Goal: Task Accomplishment & Management: Complete application form

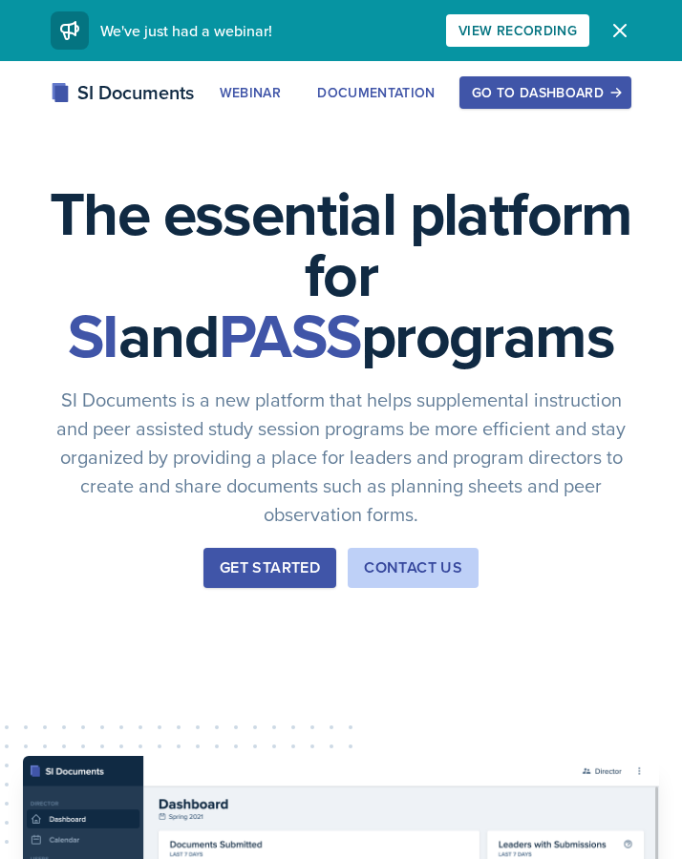
click at [577, 85] on div "Go to Dashboard" at bounding box center [545, 92] width 147 height 15
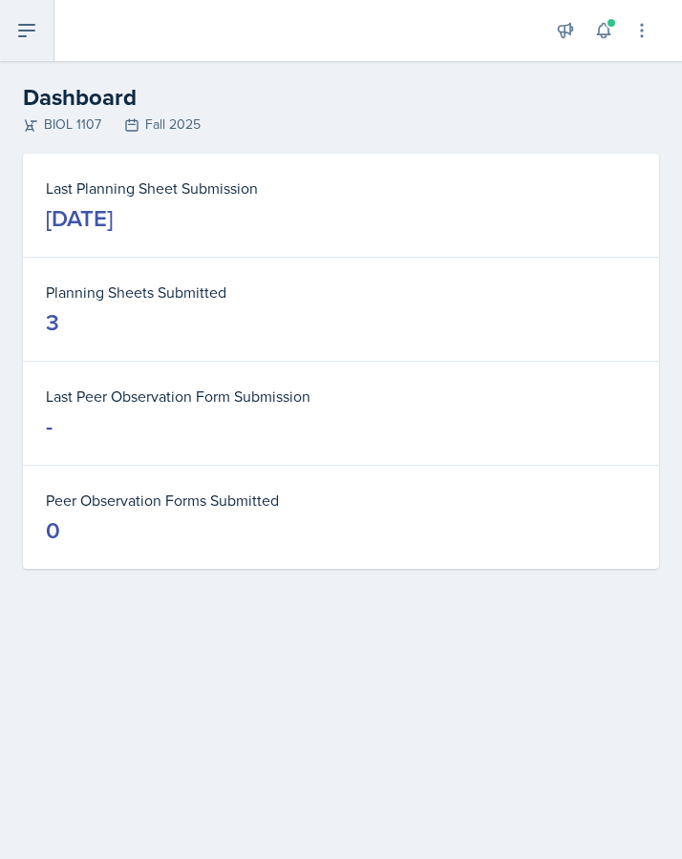
click at [28, 25] on icon at bounding box center [26, 30] width 15 height 11
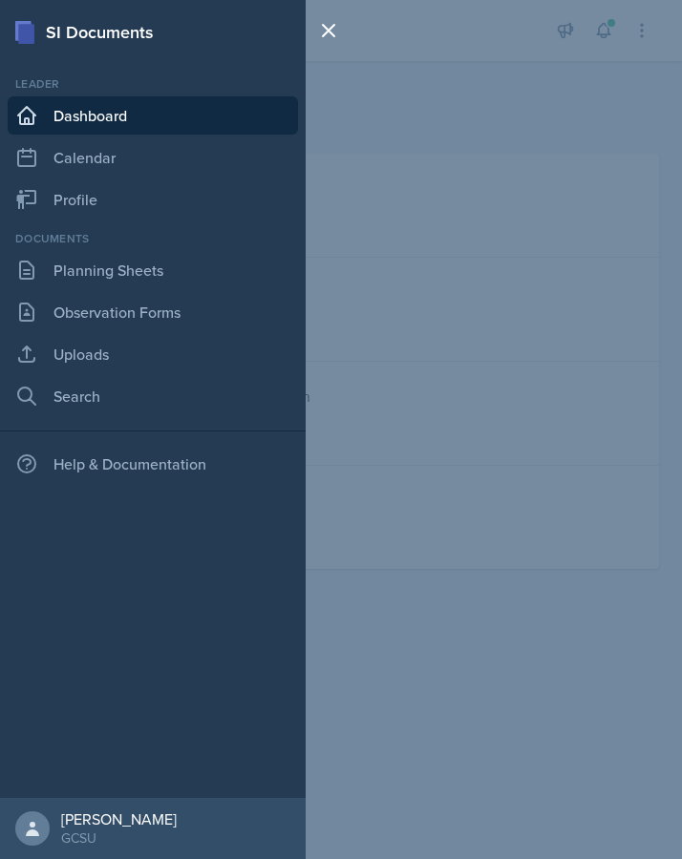
click at [109, 246] on div "Documents" at bounding box center [153, 238] width 290 height 17
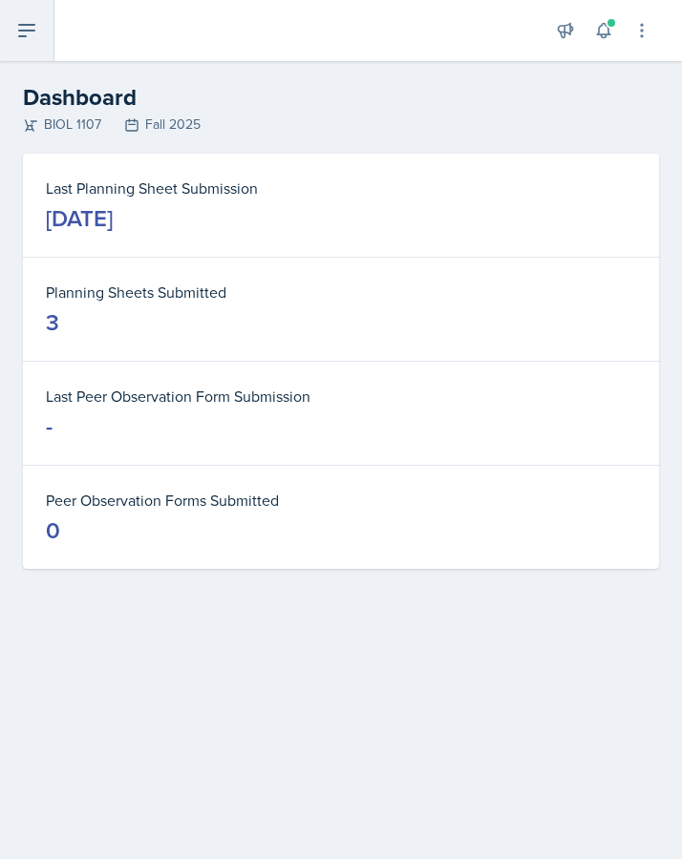
click at [31, 34] on icon at bounding box center [26, 30] width 23 height 23
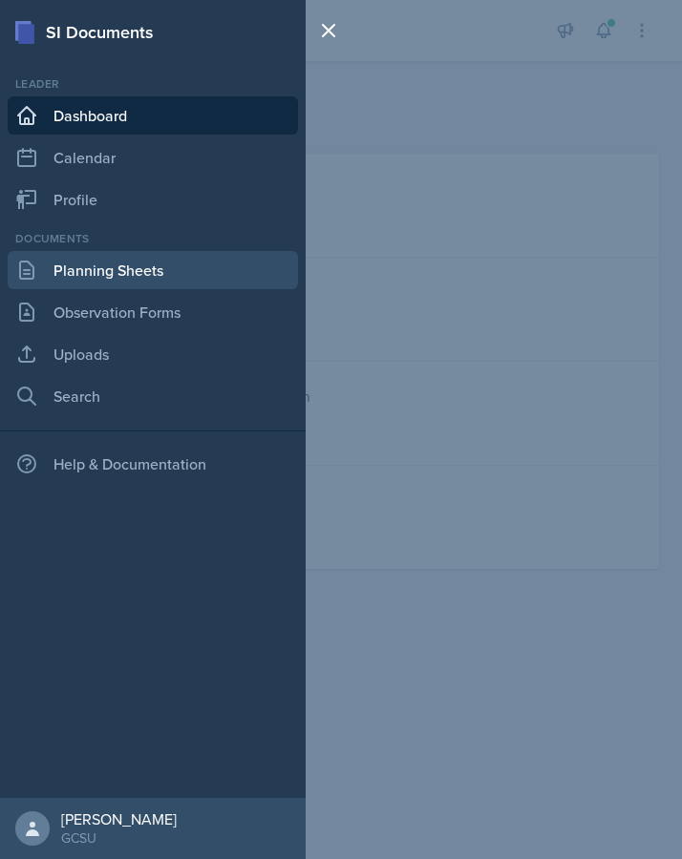
click at [78, 273] on link "Planning Sheets" at bounding box center [153, 270] width 290 height 38
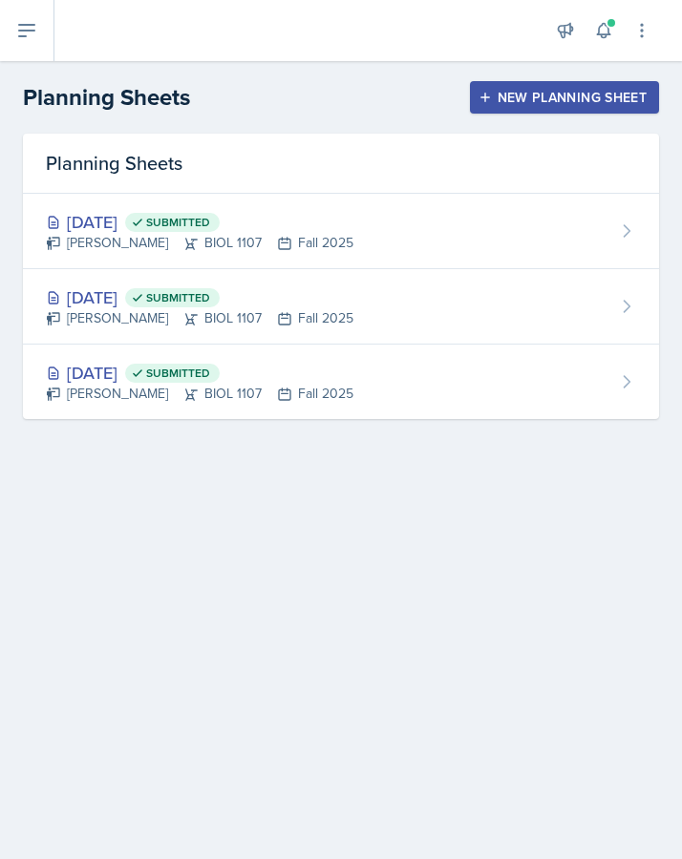
click at [531, 96] on div "New Planning Sheet" at bounding box center [564, 97] width 164 height 15
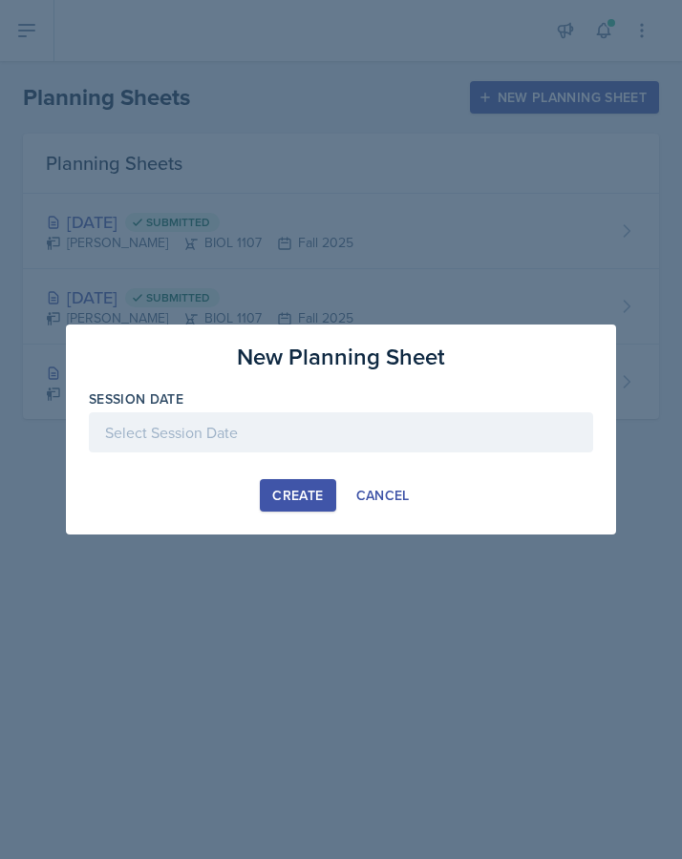
click at [344, 413] on div at bounding box center [341, 433] width 504 height 40
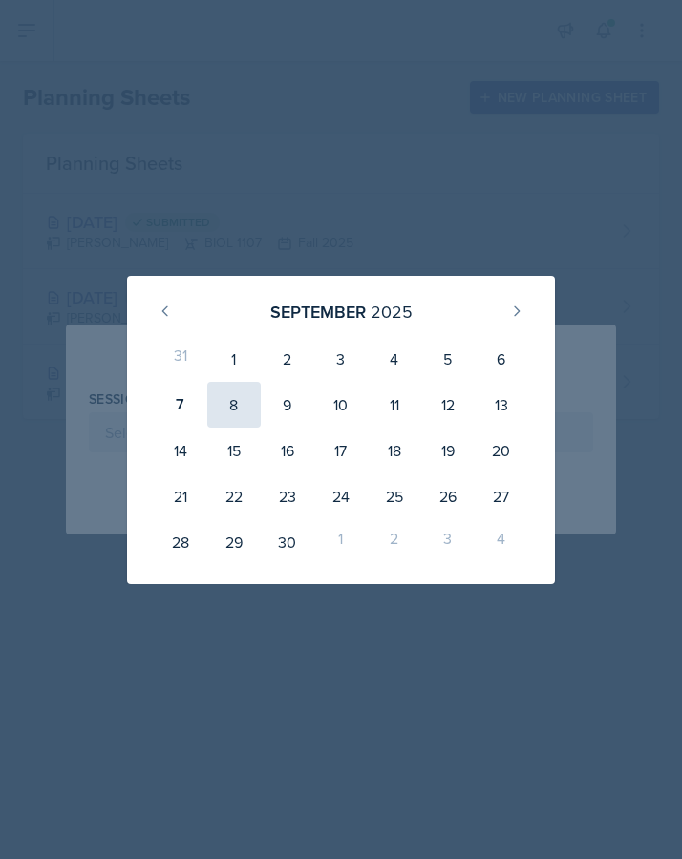
click at [233, 404] on div "8" at bounding box center [233, 405] width 53 height 46
type input "[DATE]"
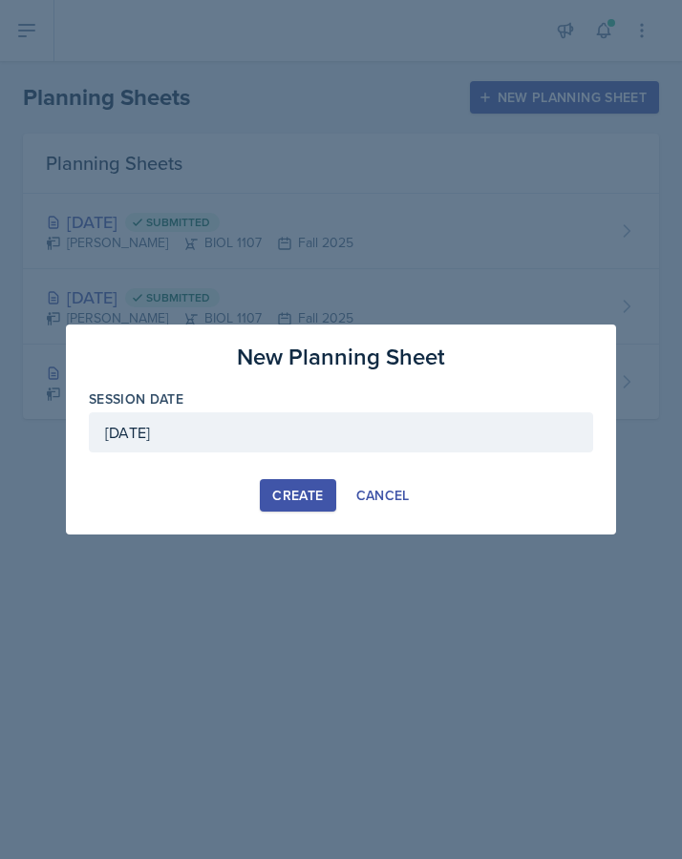
click at [299, 496] on div "Create" at bounding box center [297, 495] width 51 height 15
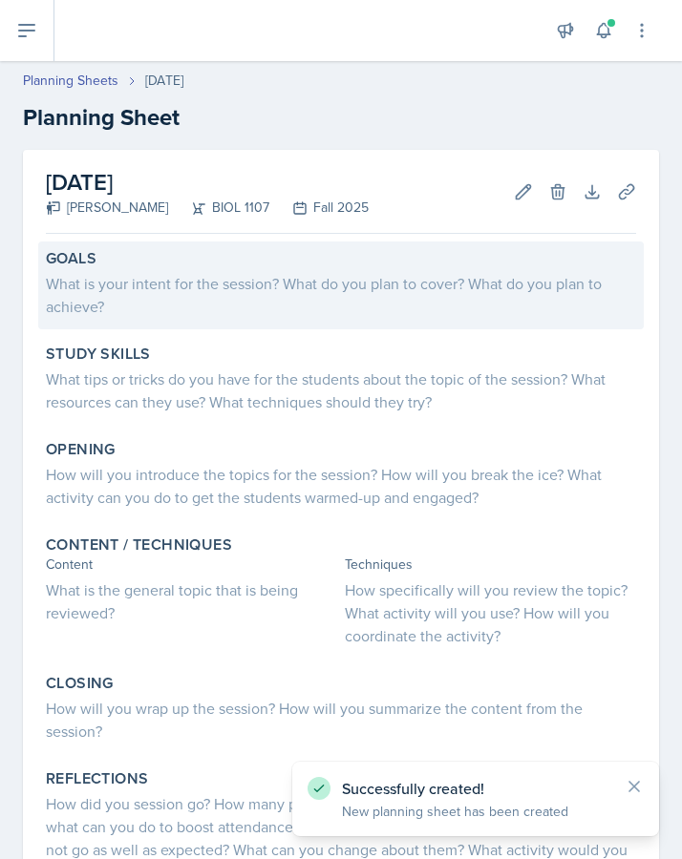
click at [206, 296] on div "What is your intent for the session? What do you plan to cover? What do you pla…" at bounding box center [341, 295] width 590 height 46
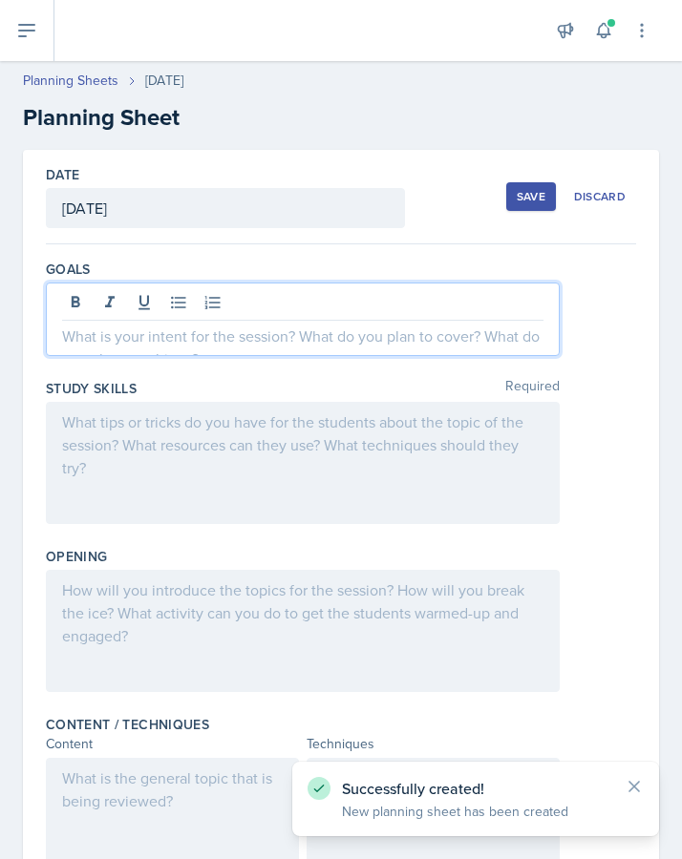
click at [131, 307] on div at bounding box center [303, 320] width 514 height 74
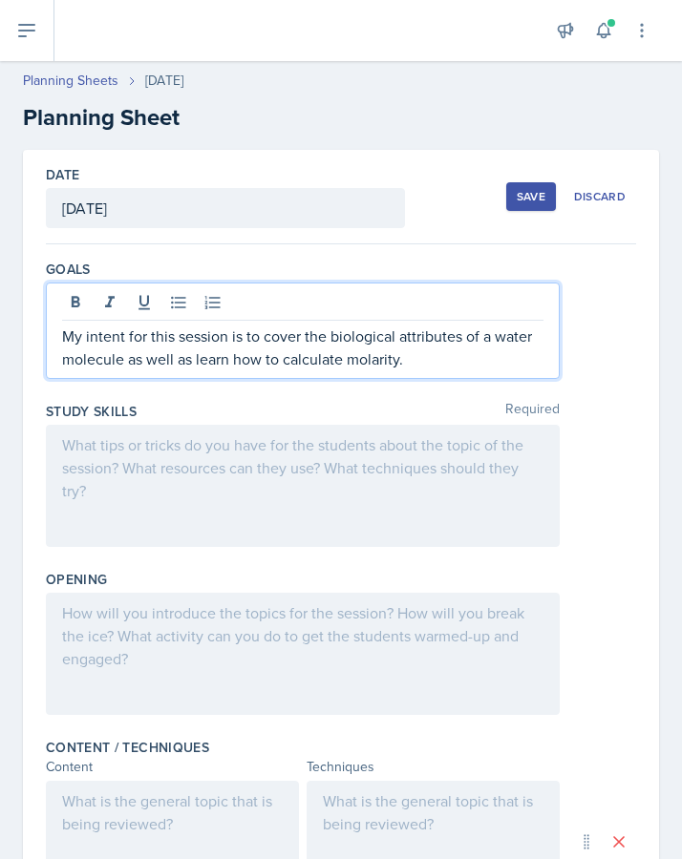
click at [134, 466] on div at bounding box center [303, 486] width 514 height 122
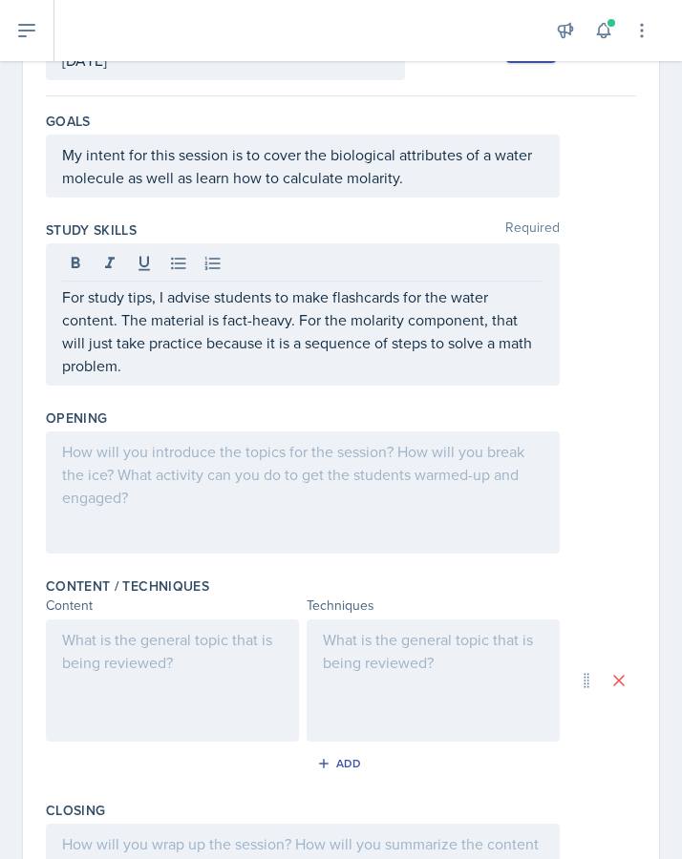
click at [391, 489] on div at bounding box center [303, 493] width 514 height 122
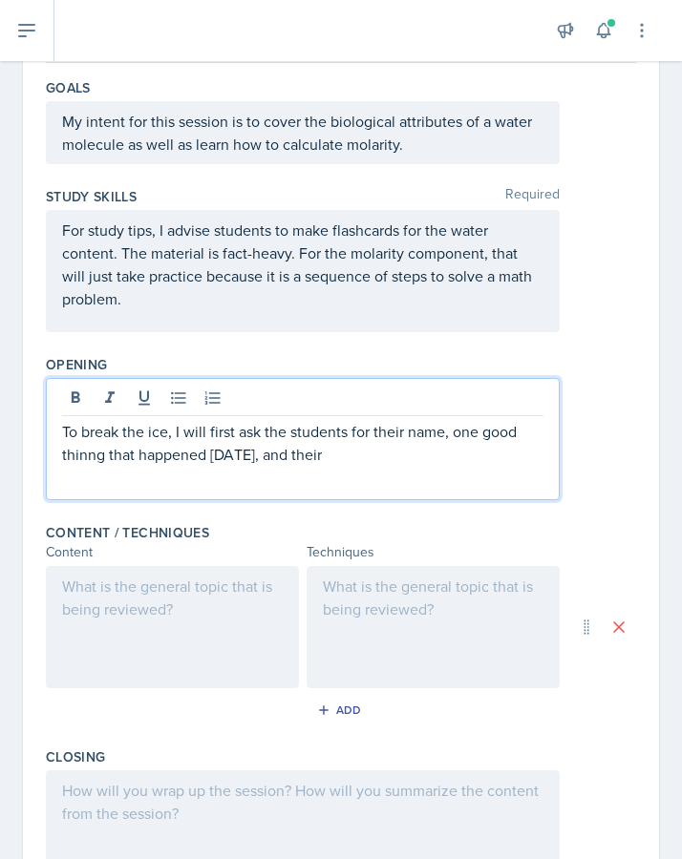
click at [92, 458] on p "To break the ice, I will first ask the students for their name, one good thinng…" at bounding box center [302, 443] width 481 height 46
click at [313, 462] on p "To break the ice, I will first ask the students for their name, one good thing …" at bounding box center [302, 443] width 481 height 46
drag, startPoint x: 409, startPoint y: 455, endPoint x: 246, endPoint y: 460, distance: 162.4
click at [246, 460] on p "To break the ice, I will first ask the students for their name, one good thing …" at bounding box center [302, 443] width 481 height 46
click at [259, 479] on div "To break the ice, I will first ask the students for their name, one good thing …" at bounding box center [303, 439] width 514 height 122
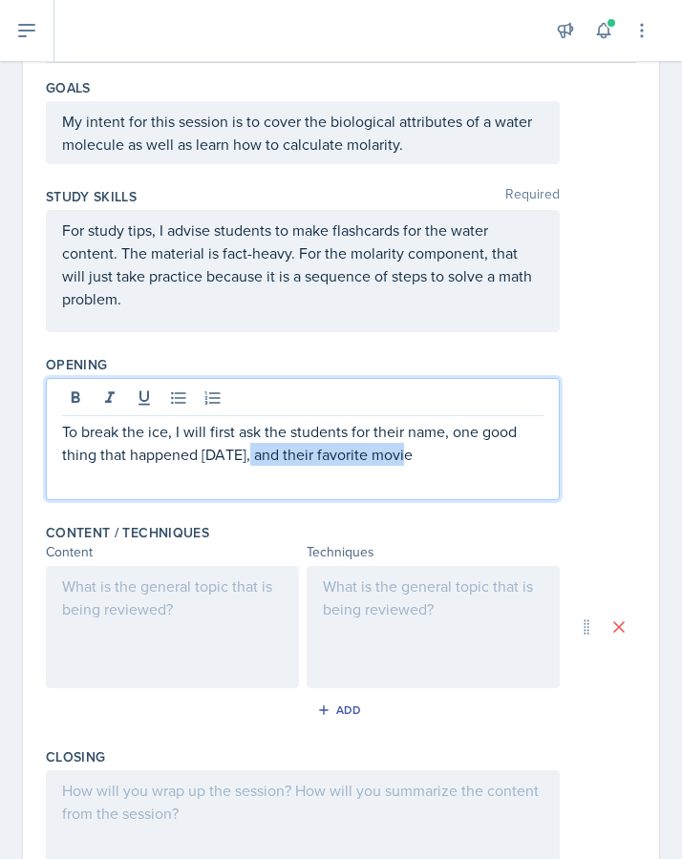
click at [428, 463] on p "To break the ice, I will first ask the students for their name, one good thing …" at bounding box center [302, 443] width 481 height 46
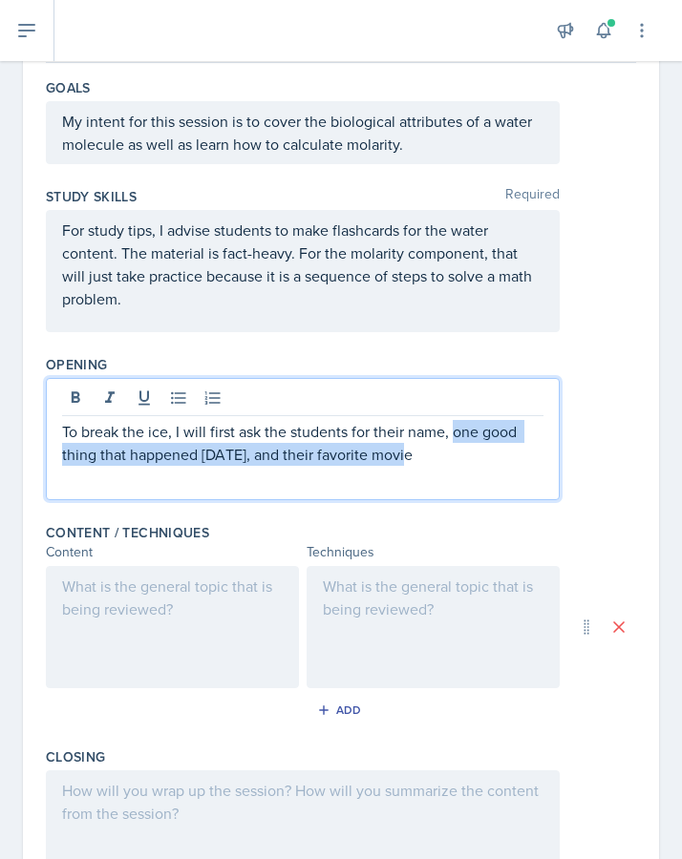
drag, startPoint x: 418, startPoint y: 463, endPoint x: 453, endPoint y: 433, distance: 46.0
click at [453, 433] on p "To break the ice, I will first ask the students for their name, one good thing …" at bounding box center [302, 443] width 481 height 46
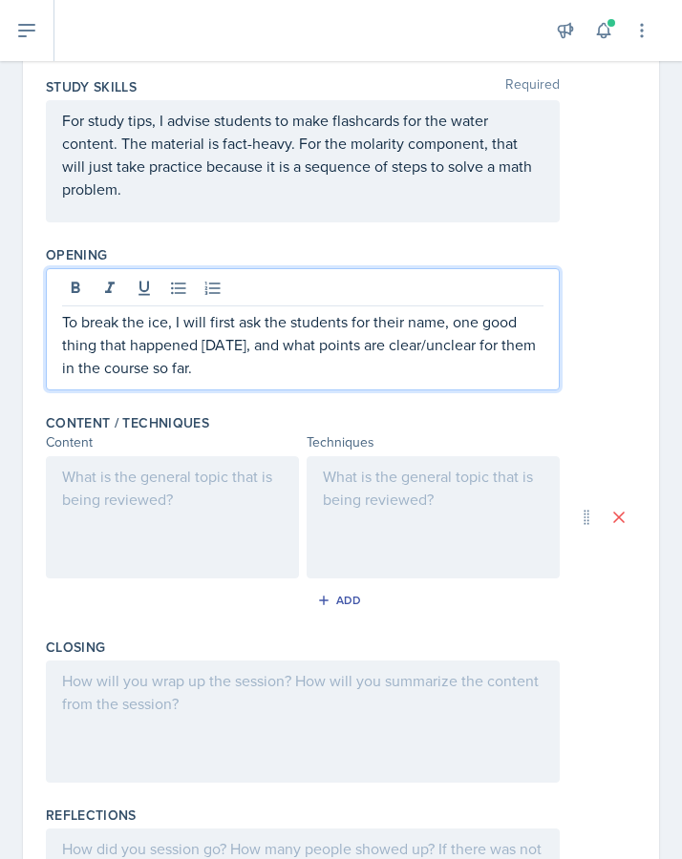
scroll to position [292, 0]
click at [244, 373] on p "To break the ice, I will first ask the students for their name, one good thing …" at bounding box center [302, 343] width 481 height 69
click at [146, 487] on div at bounding box center [172, 517] width 253 height 122
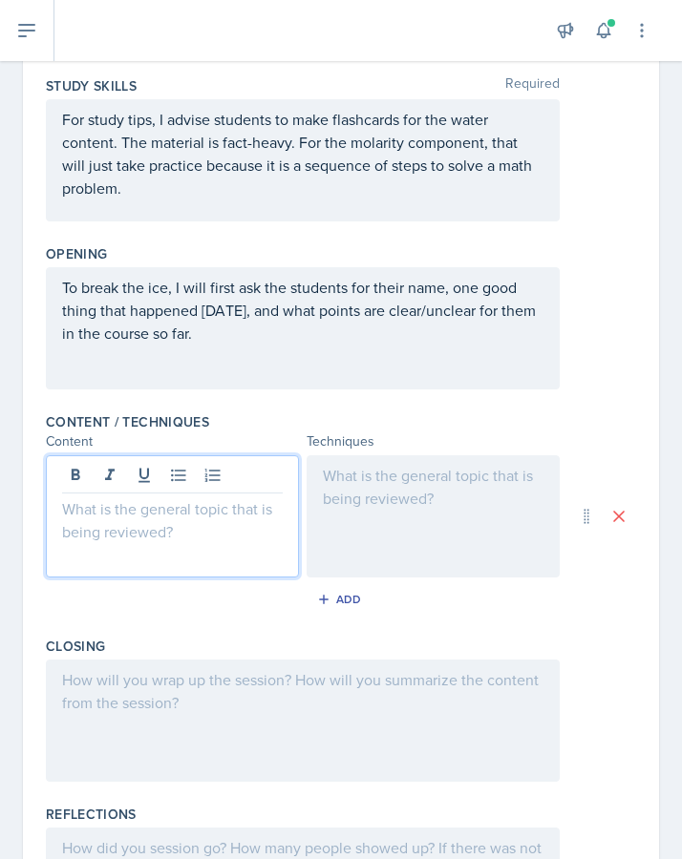
scroll to position [326, 0]
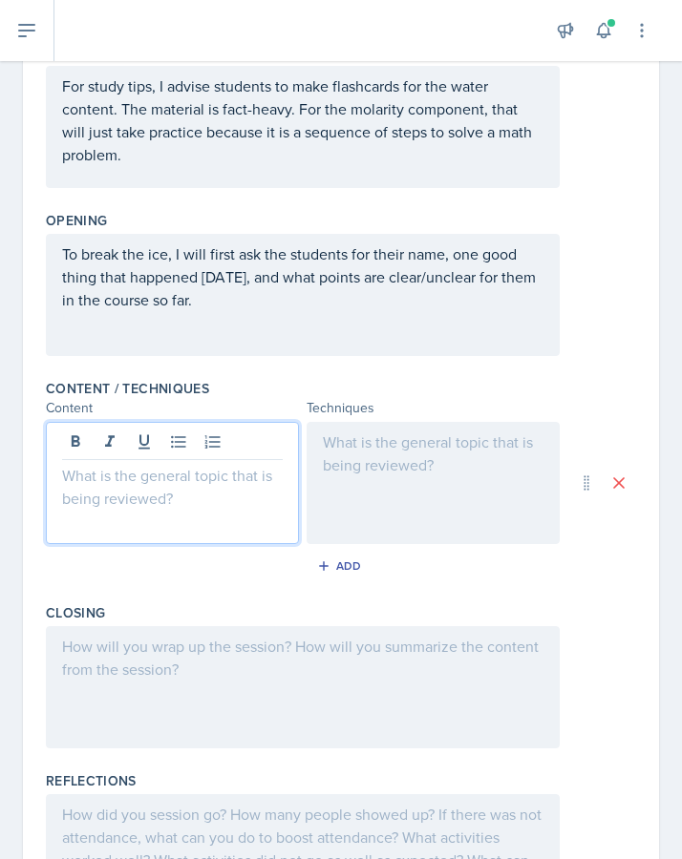
click at [153, 505] on div at bounding box center [172, 483] width 253 height 122
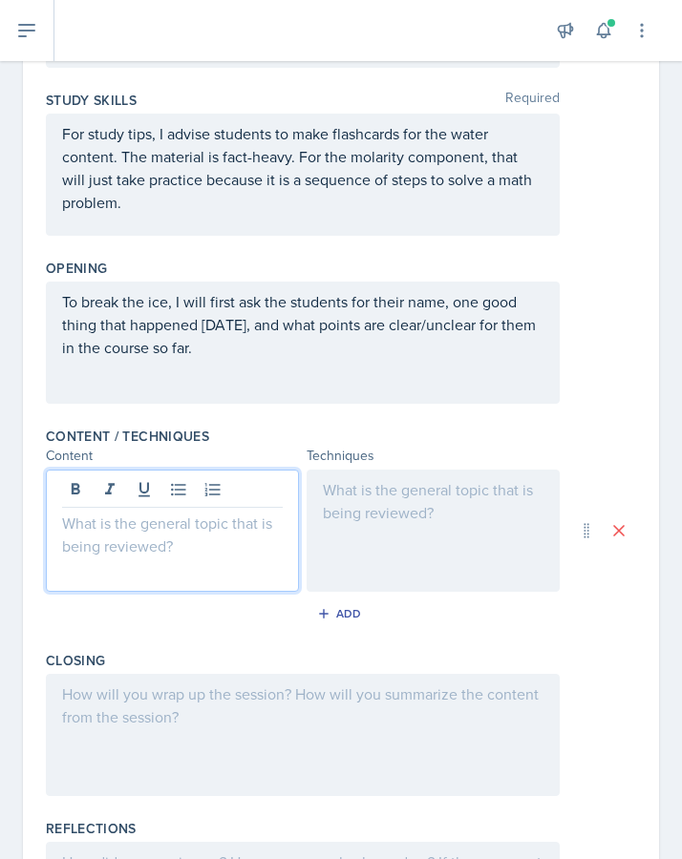
scroll to position [268, 0]
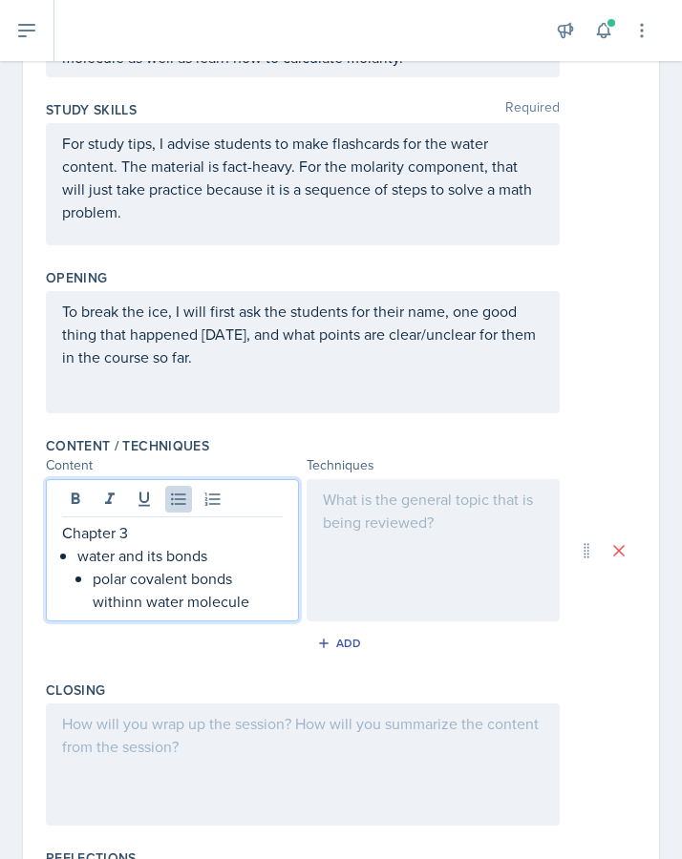
click at [128, 607] on p "polar covalent bonds withinn water molecule" at bounding box center [188, 590] width 190 height 46
click at [204, 604] on p "polar covalent bonds within water molecule" at bounding box center [188, 590] width 190 height 46
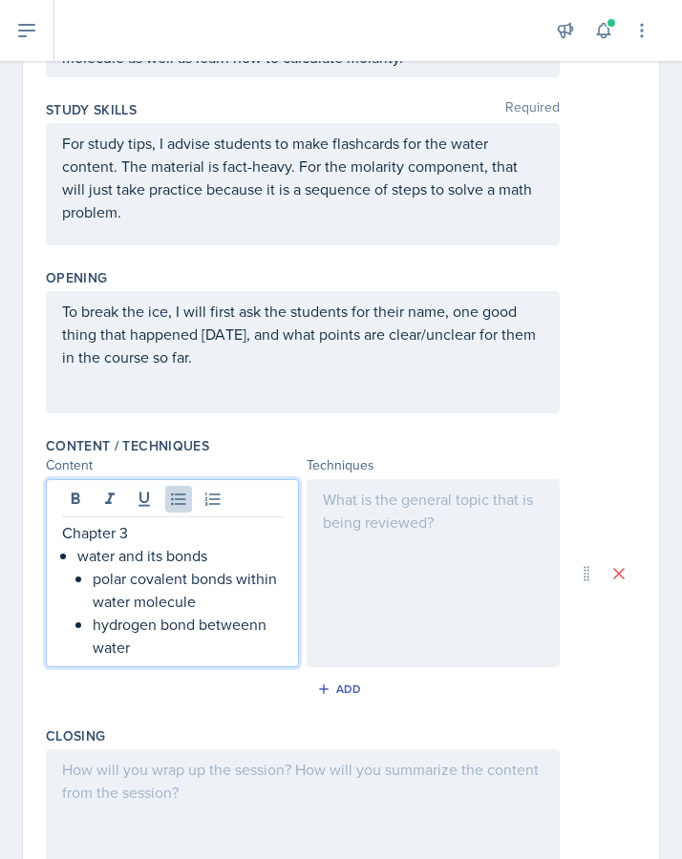
click at [258, 629] on p "hydrogen bond betweenn water" at bounding box center [188, 636] width 190 height 46
click at [203, 653] on p "hydrogen bond between water" at bounding box center [188, 636] width 190 height 46
click at [96, 652] on p "hydrogen bond between water molecules" at bounding box center [188, 636] width 190 height 46
click at [241, 642] on p "hydrogen bond between two water molecules" at bounding box center [188, 636] width 190 height 46
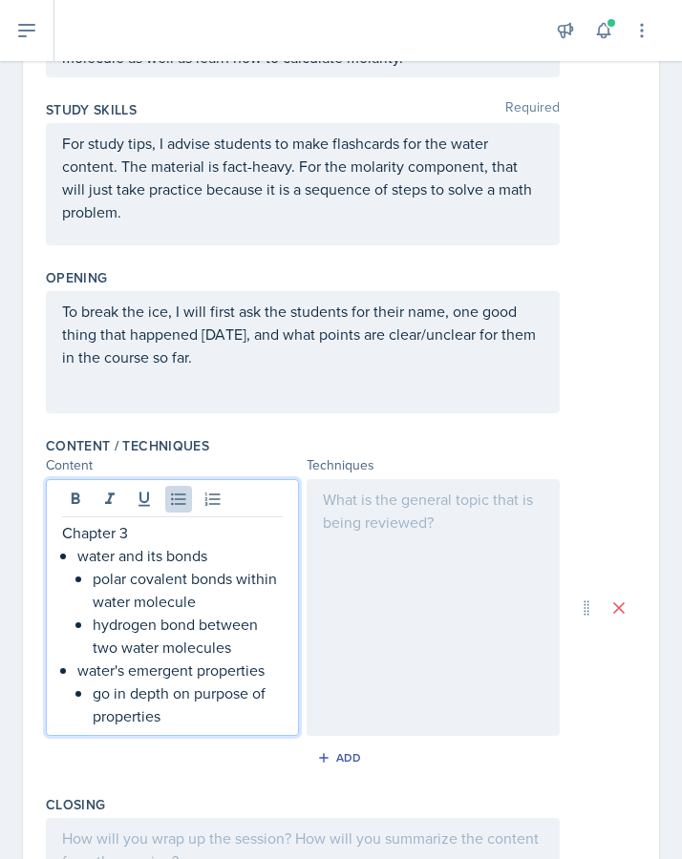
click at [94, 719] on p "go in depth on purpose of properties" at bounding box center [188, 705] width 190 height 46
click at [256, 715] on p "go in depth on purpose of the four properties" at bounding box center [188, 705] width 190 height 46
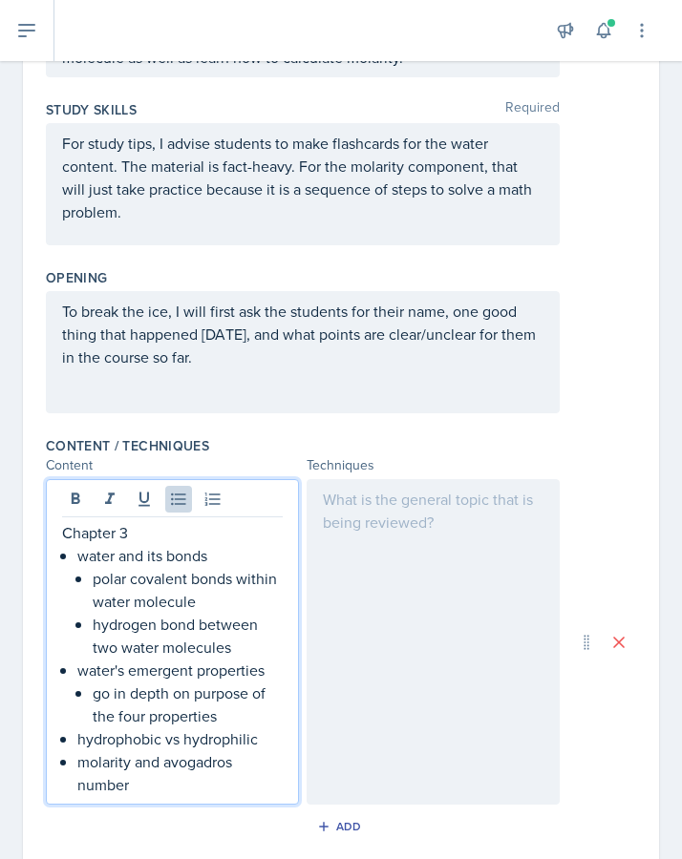
click at [187, 732] on p "molarity and avogadros number" at bounding box center [179, 774] width 205 height 46
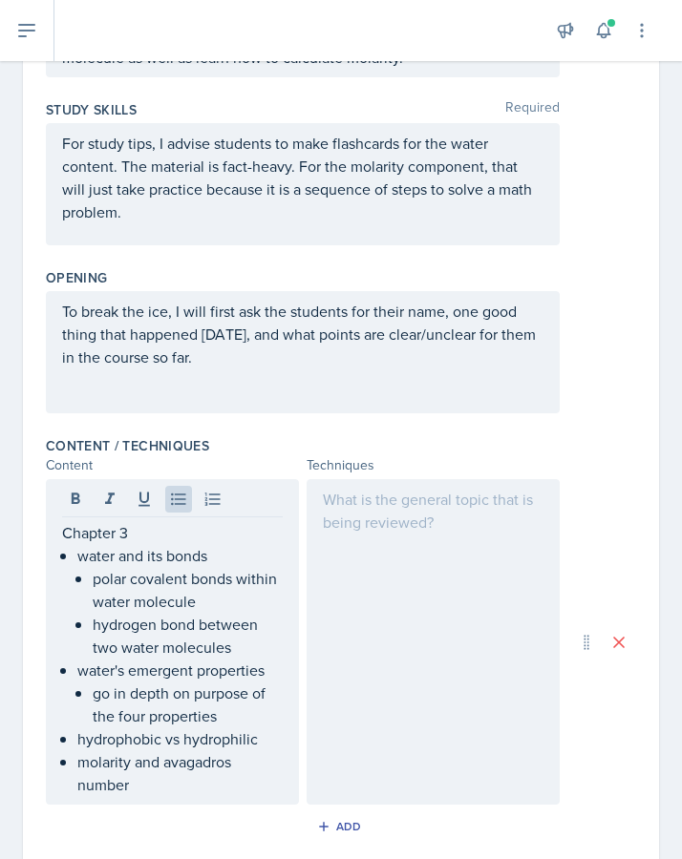
click at [390, 661] on div at bounding box center [433, 642] width 253 height 326
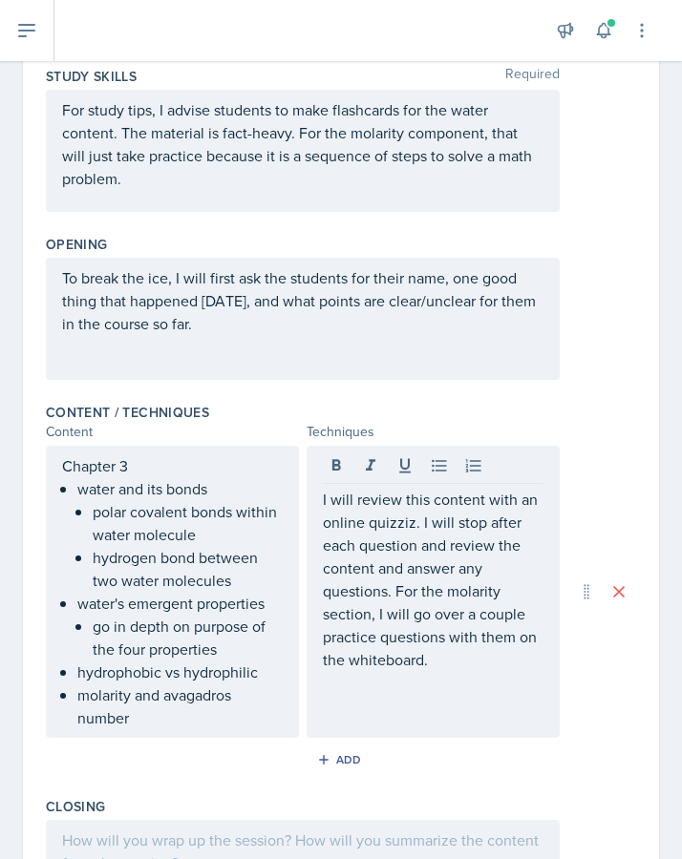
click at [625, 732] on div "Chapter 3 water and its bonds polar covalent bonds within water molecule hydrog…" at bounding box center [341, 592] width 590 height 292
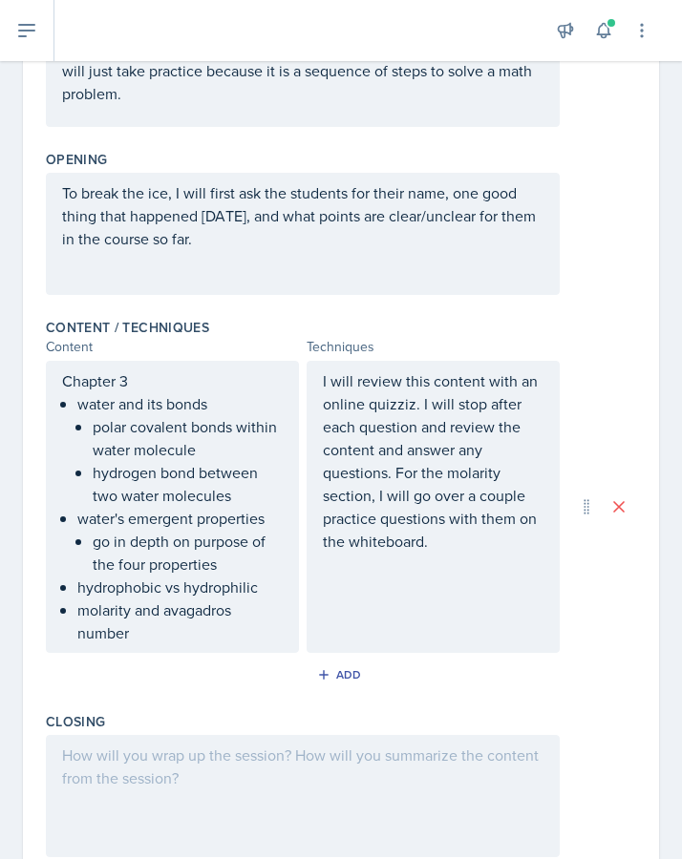
scroll to position [629, 0]
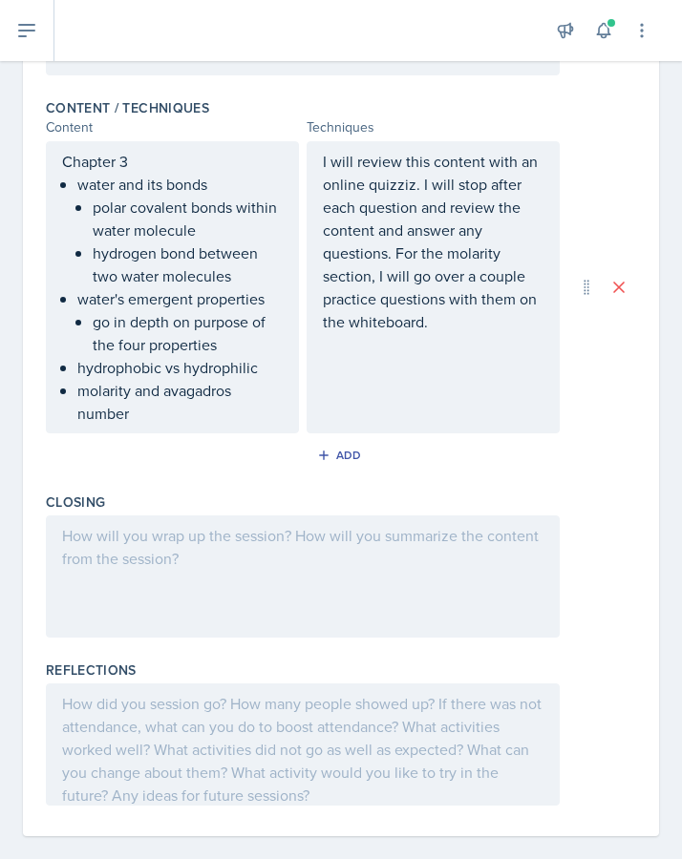
click at [467, 591] on div at bounding box center [303, 577] width 514 height 122
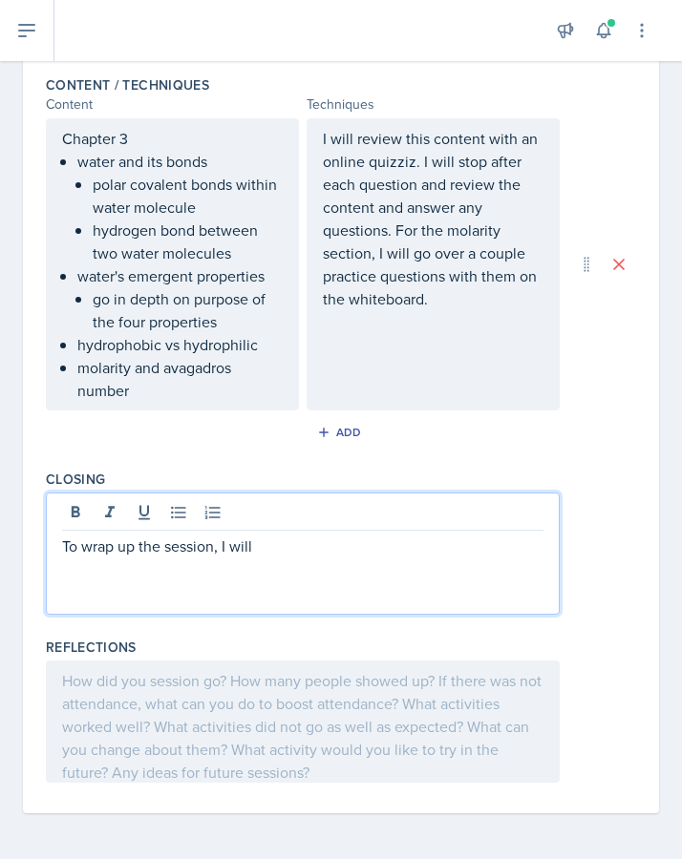
click at [247, 521] on div at bounding box center [302, 515] width 481 height 32
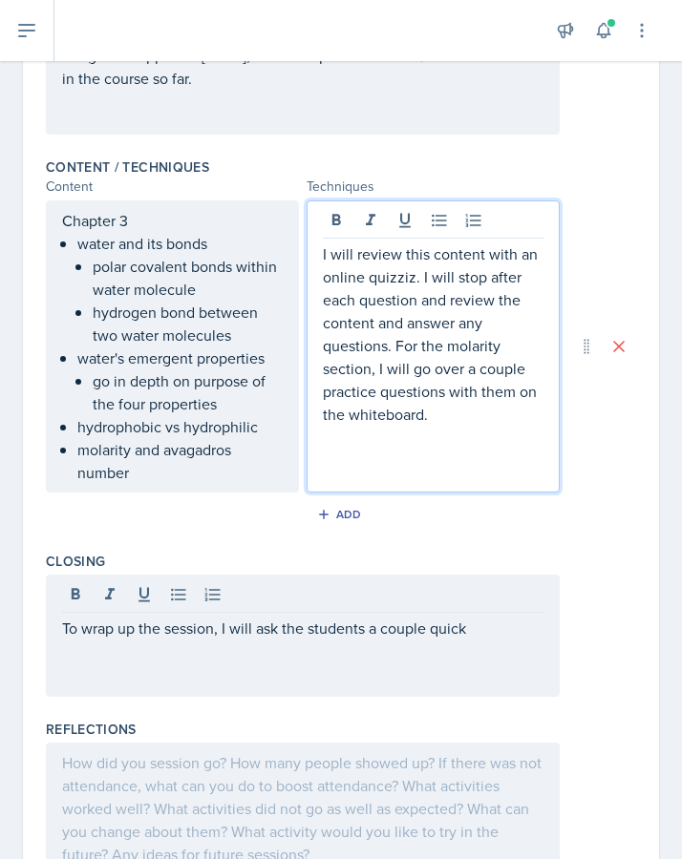
click at [439, 281] on p "I will review this content with an online quizziz. I will stop after each quest…" at bounding box center [433, 334] width 221 height 183
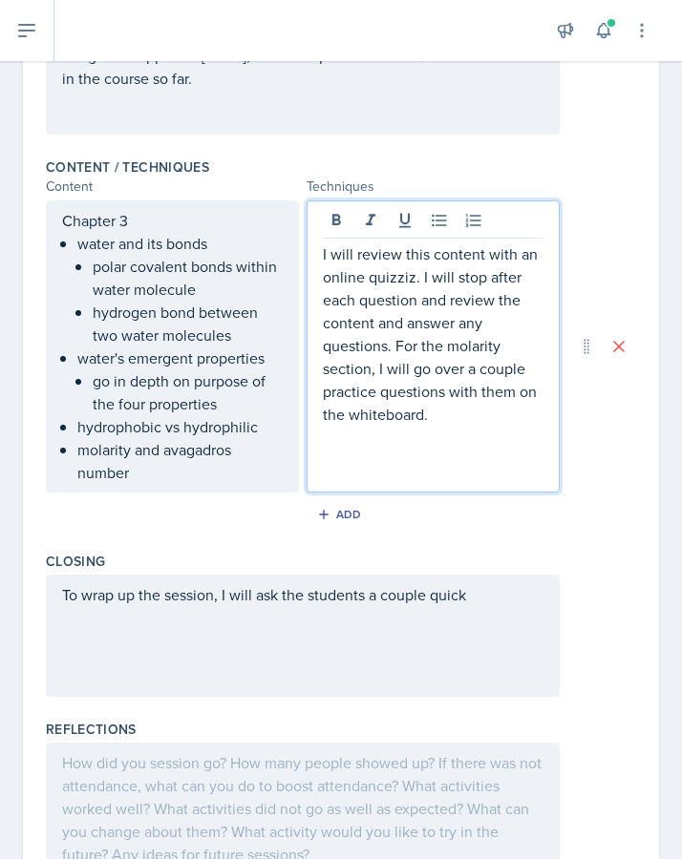
click at [321, 256] on div "I will review this content with an online quizziz. I will stop after each quest…" at bounding box center [433, 347] width 253 height 292
click at [323, 256] on p "I will review this content with an online quizziz. I will stop after each quest…" at bounding box center [433, 334] width 221 height 183
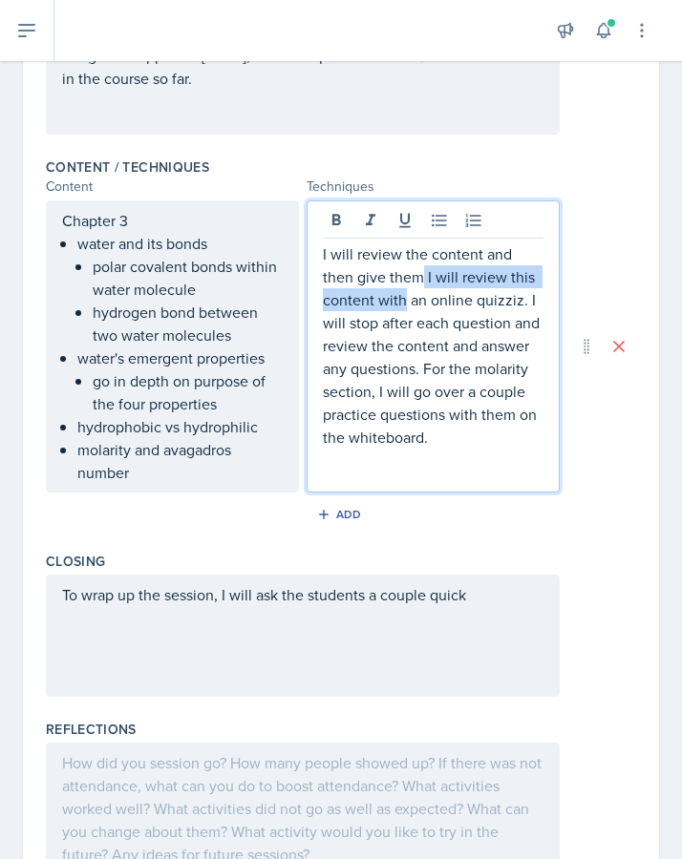
drag, startPoint x: 405, startPoint y: 304, endPoint x: 420, endPoint y: 275, distance: 32.5
click at [420, 275] on p "I will review the content and then give them I will review this content with an…" at bounding box center [433, 346] width 221 height 206
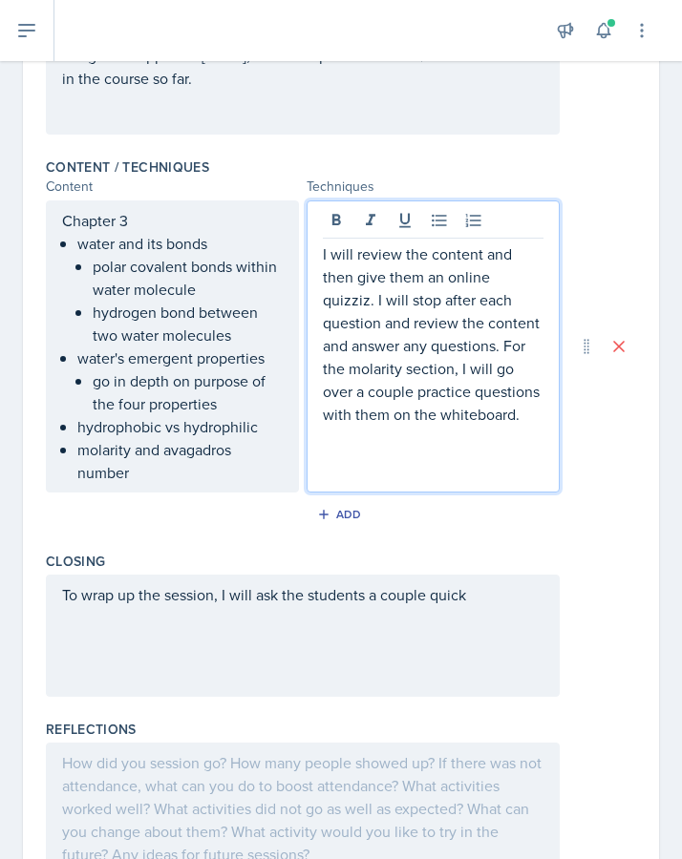
click at [465, 322] on p "I will review the content and then give them an online quizziz. I will stop aft…" at bounding box center [433, 334] width 221 height 183
click at [470, 298] on p "I will review the content and then give them an online quizziz. I will stop aft…" at bounding box center [433, 334] width 221 height 183
click at [371, 337] on p "I will review the content and then give them an online quizziz. I will stop aft…" at bounding box center [433, 334] width 221 height 183
drag, startPoint x: 476, startPoint y: 328, endPoint x: 428, endPoint y: 332, distance: 47.9
click at [428, 332] on p "I will review the content and then give them an online quizziz. I will stop aft…" at bounding box center [433, 334] width 221 height 183
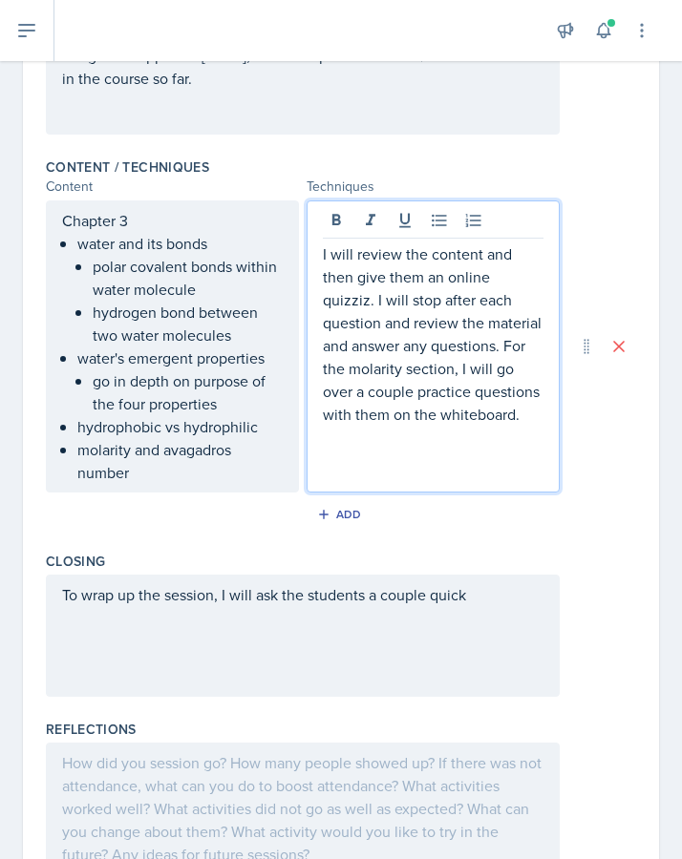
click at [430, 352] on p "I will review the content and then give them an online quizziz. I will stop aft…" at bounding box center [433, 334] width 221 height 183
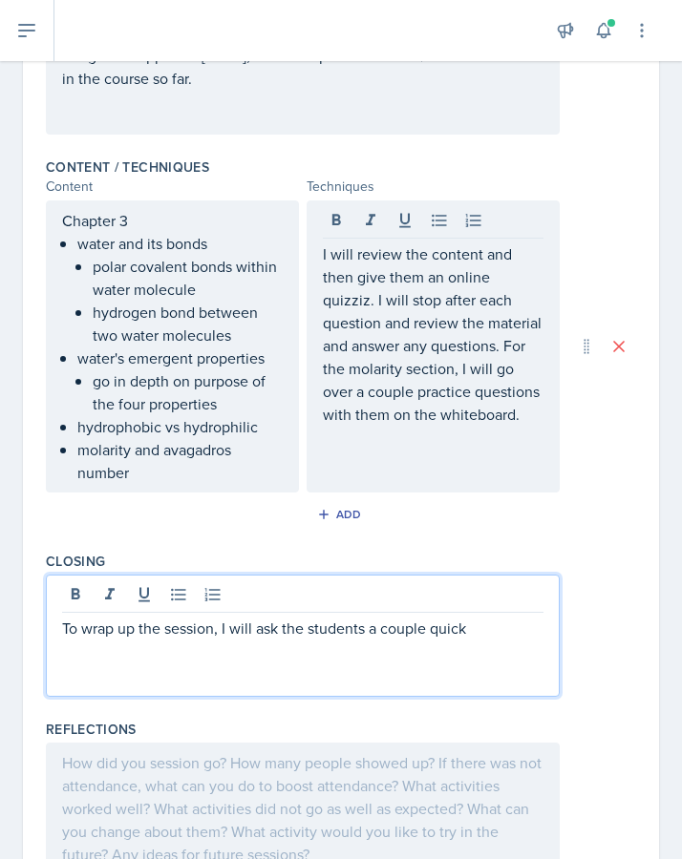
click at [229, 601] on div "To wrap up the session, I will ask the students a couple quick" at bounding box center [303, 636] width 514 height 122
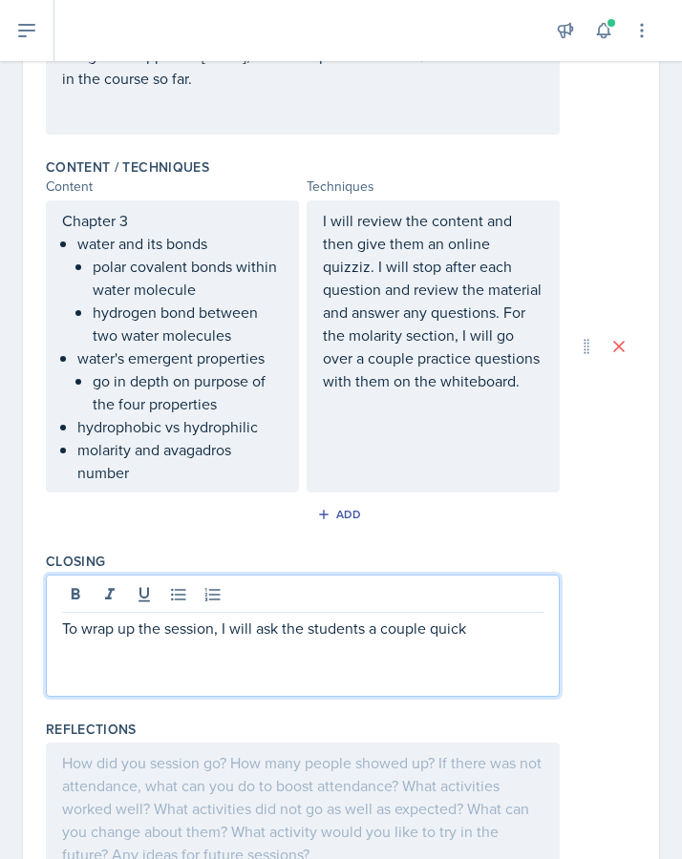
click at [460, 634] on p "To wrap up the session, I will ask the students a couple quick" at bounding box center [302, 628] width 481 height 23
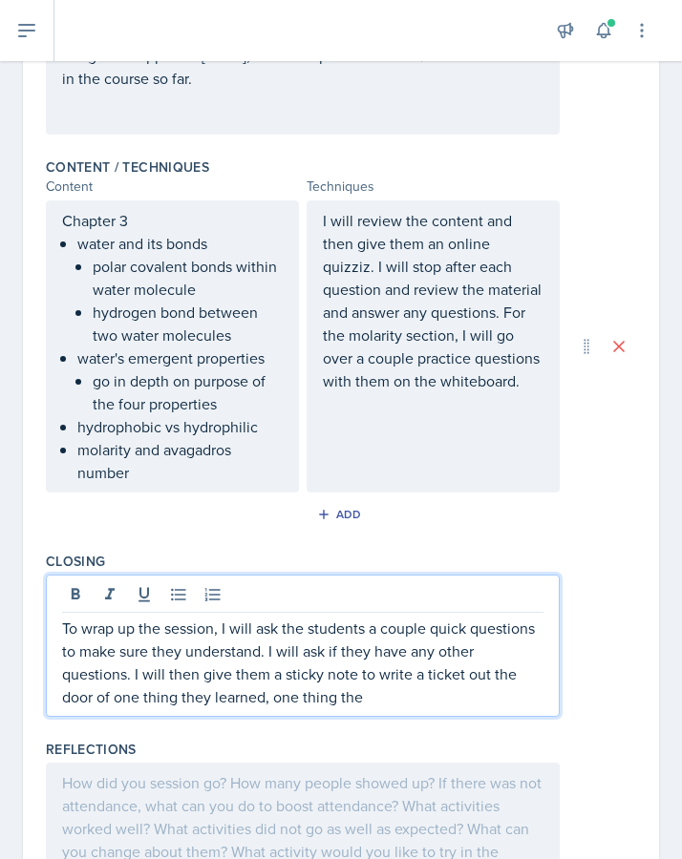
click at [341, 690] on p "To wrap up the session, I will ask the students a couple quick questions to mak…" at bounding box center [302, 663] width 481 height 92
click at [315, 707] on p "To wrap up the session, I will ask the students a couple quick questions to mak…" at bounding box center [302, 663] width 481 height 92
click at [307, 669] on p "To wrap up the session, I will ask the students a couple quick questions to mak…" at bounding box center [302, 663] width 481 height 92
drag, startPoint x: 386, startPoint y: 701, endPoint x: 90, endPoint y: 703, distance: 296.0
click at [90, 703] on p "To wrap up the session, I will ask the students a couple quick questions to mak…" at bounding box center [302, 663] width 481 height 92
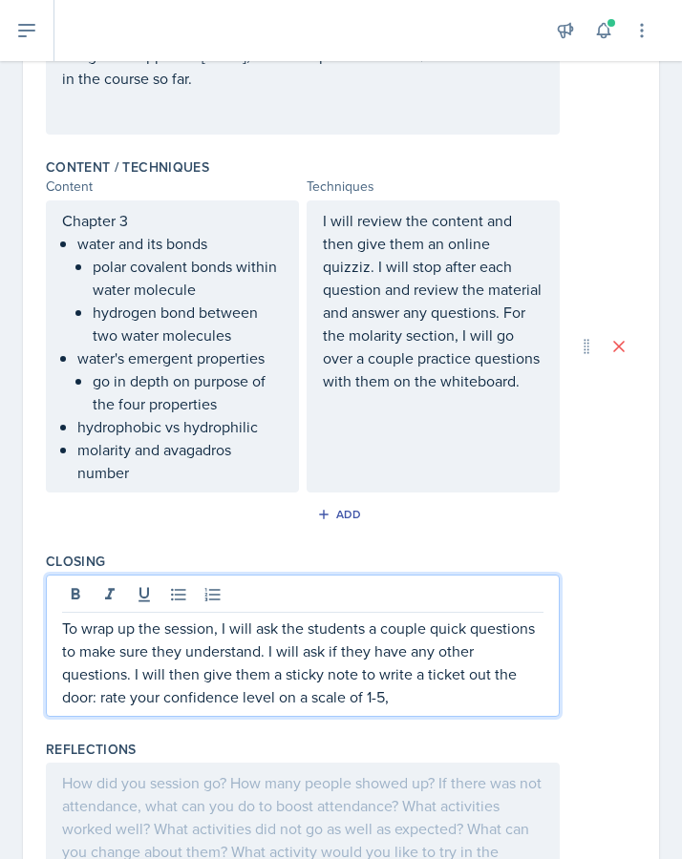
click at [281, 700] on p "To wrap up the session, I will ask the students a couple quick questions to mak…" at bounding box center [302, 663] width 481 height 92
click at [511, 702] on p "To wrap up the session, I will ask the students a couple quick questions to mak…" at bounding box center [302, 663] width 481 height 92
click at [523, 704] on p "To wrap up the session, I will ask the students a couple quick questions to mak…" at bounding box center [302, 663] width 481 height 92
click at [508, 697] on p "To wrap up the session, I will ask the students a couple quick questions to mak…" at bounding box center [302, 663] width 481 height 92
click at [518, 697] on p "To wrap up the session, I will ask the students a couple quick questions to mak…" at bounding box center [302, 663] width 481 height 92
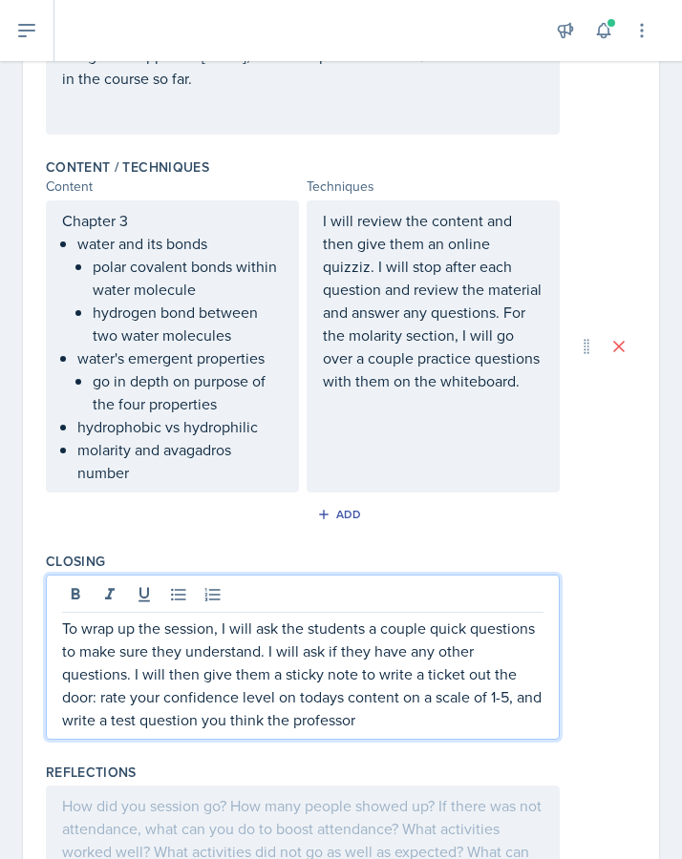
drag, startPoint x: 393, startPoint y: 727, endPoint x: 519, endPoint y: 699, distance: 129.1
click at [519, 699] on p "To wrap up the session, I will ask the students a couple quick questions to mak…" at bounding box center [302, 674] width 481 height 115
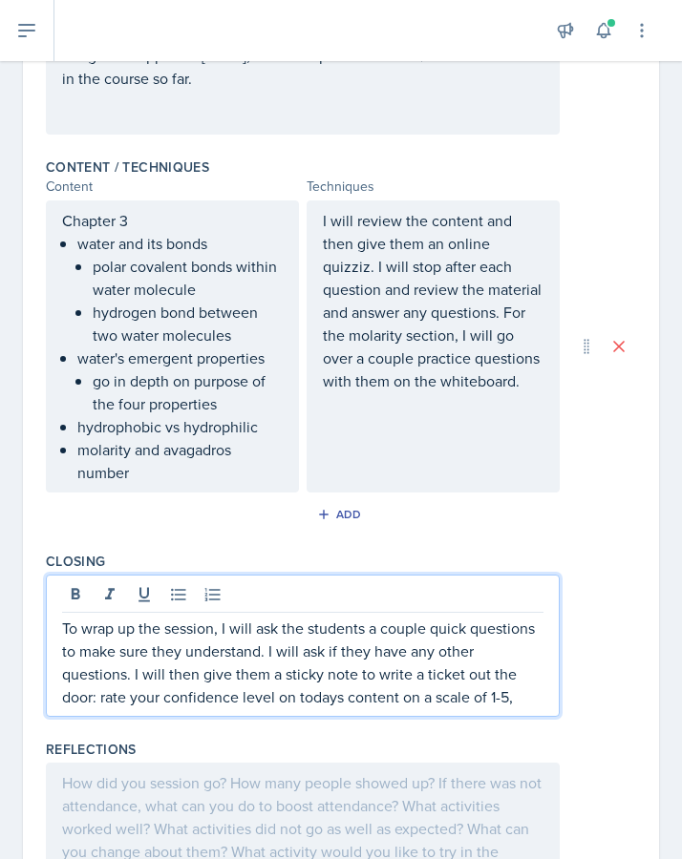
drag, startPoint x: 523, startPoint y: 703, endPoint x: 95, endPoint y: 708, distance: 428.8
click at [95, 708] on p "To wrap up the session, I will ask the students a couple quick questions to mak…" at bounding box center [302, 663] width 481 height 92
click at [508, 545] on div "Closing To wrap up the session, I will ask the students a couple quick question…" at bounding box center [341, 638] width 590 height 188
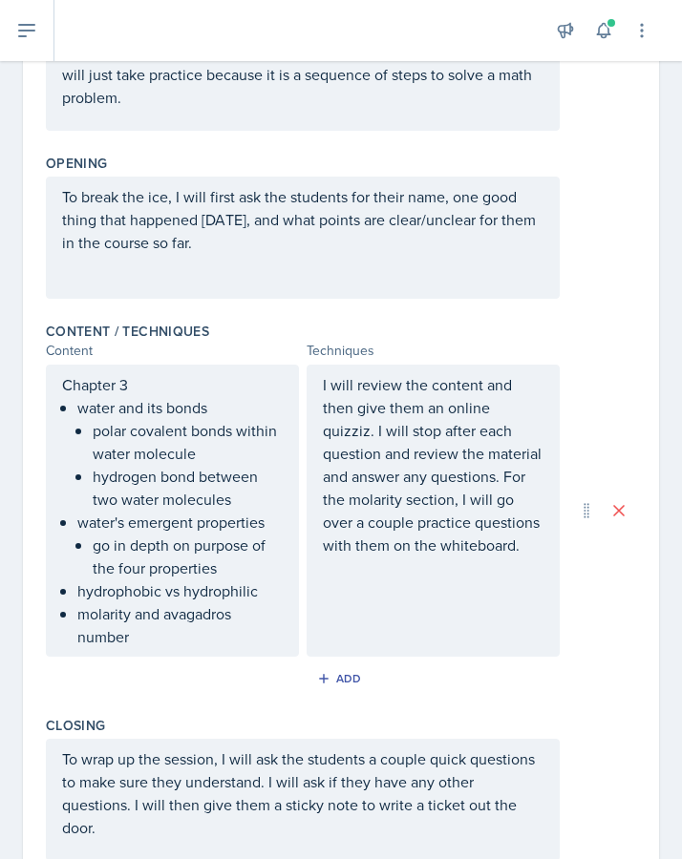
scroll to position [0, 0]
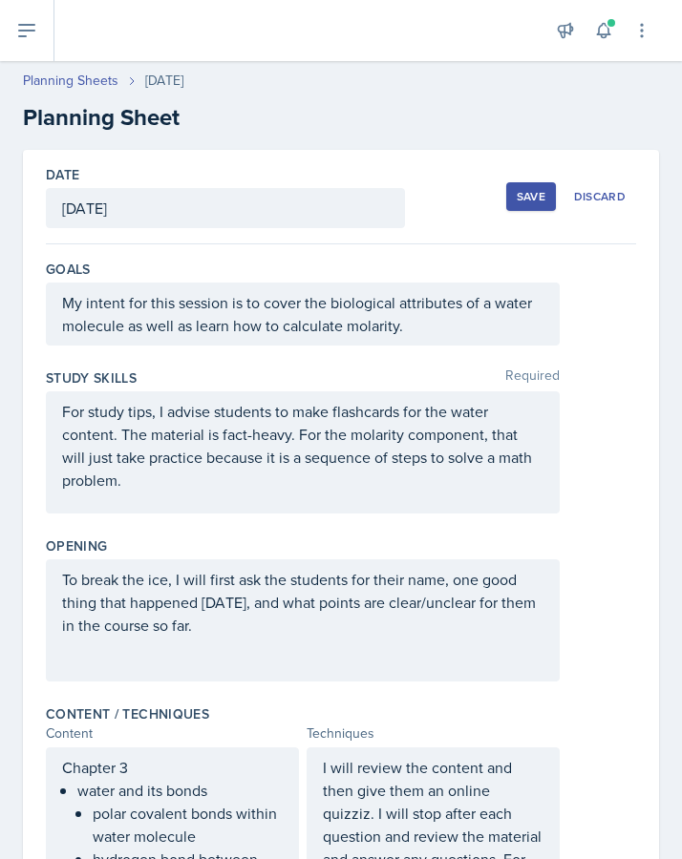
click at [531, 205] on button "Save" at bounding box center [531, 196] width 50 height 29
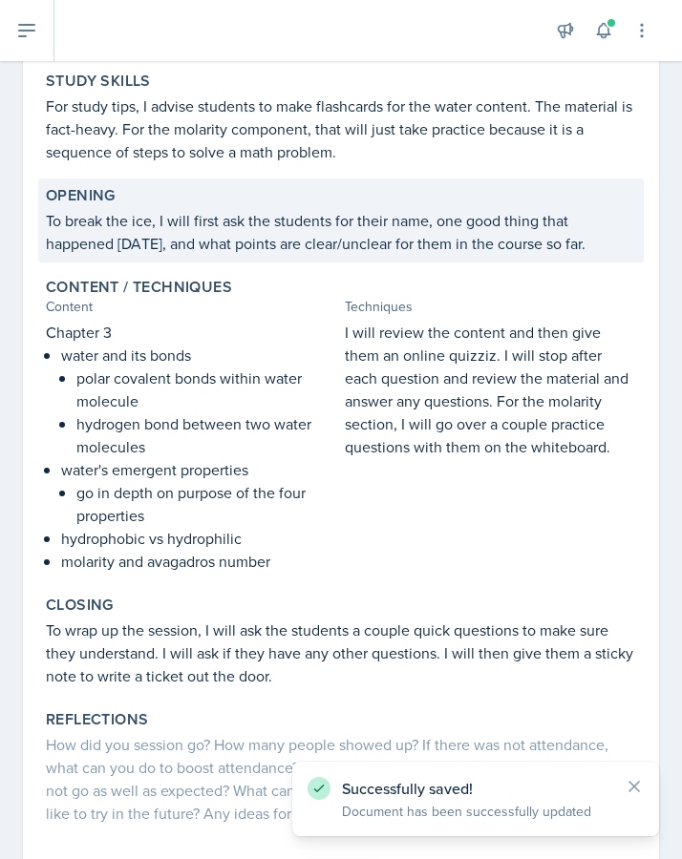
scroll to position [371, 0]
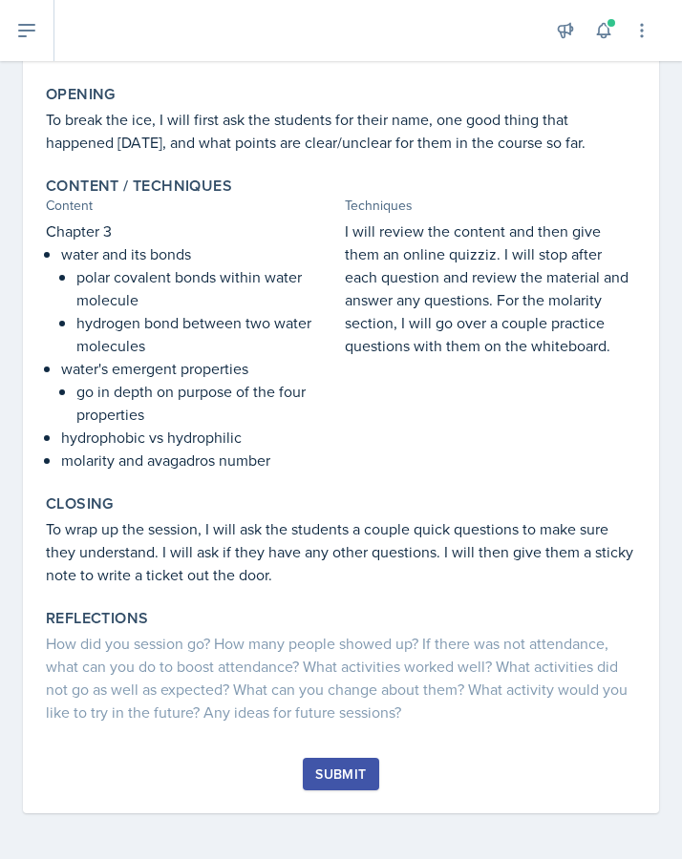
click at [327, 732] on div "Submit" at bounding box center [340, 774] width 51 height 15
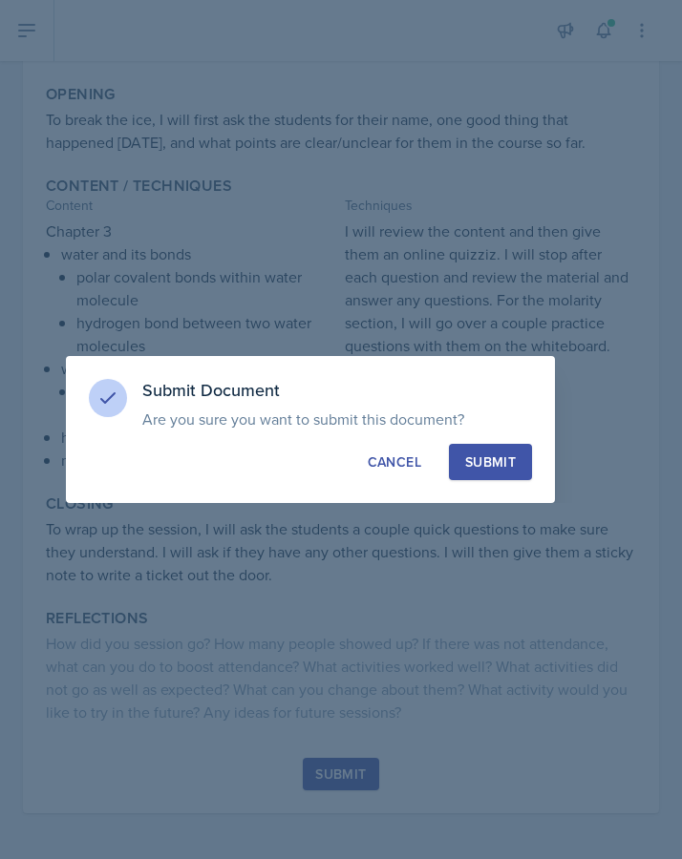
click at [482, 456] on div "Submit" at bounding box center [490, 462] width 51 height 19
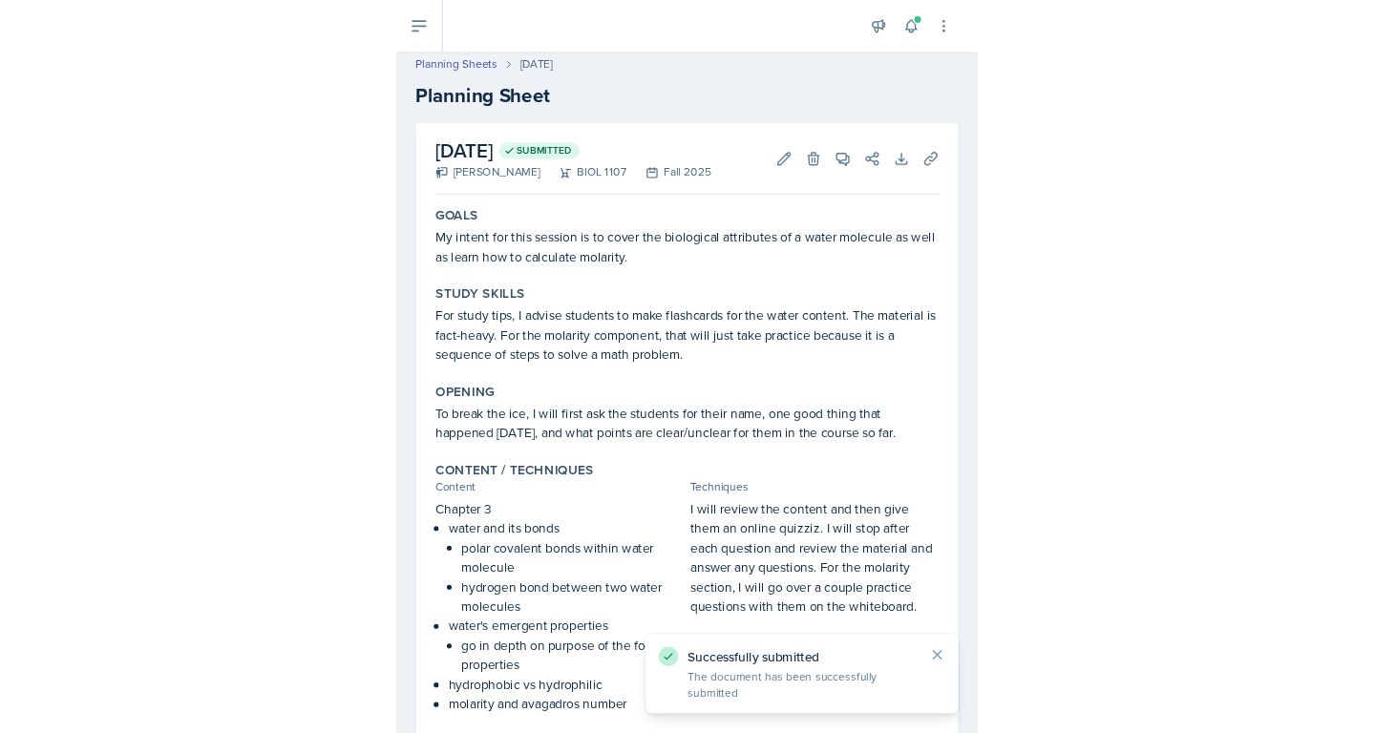
scroll to position [0, 0]
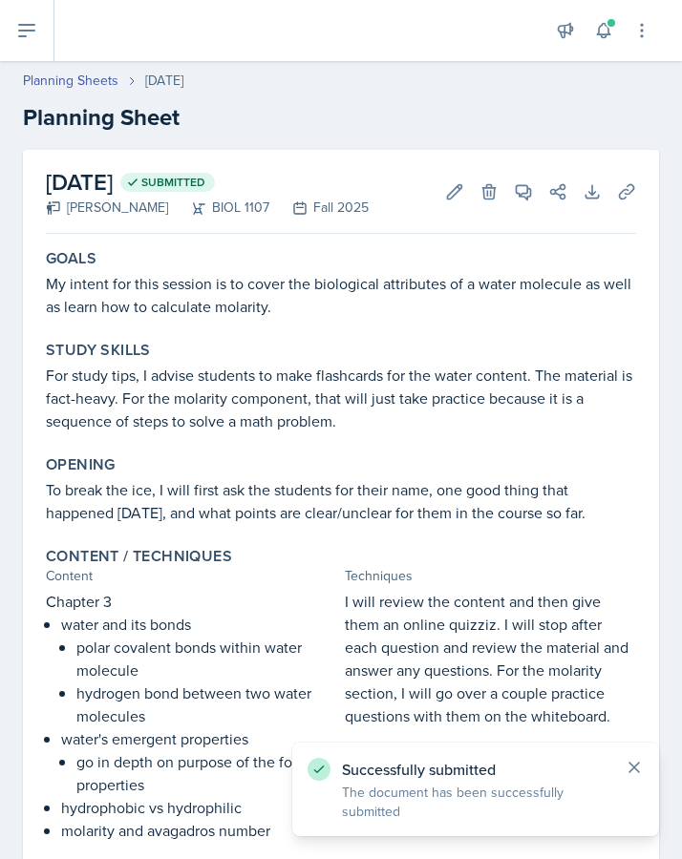
click at [634, 732] on icon at bounding box center [634, 767] width 19 height 19
